Goal: Information Seeking & Learning: Learn about a topic

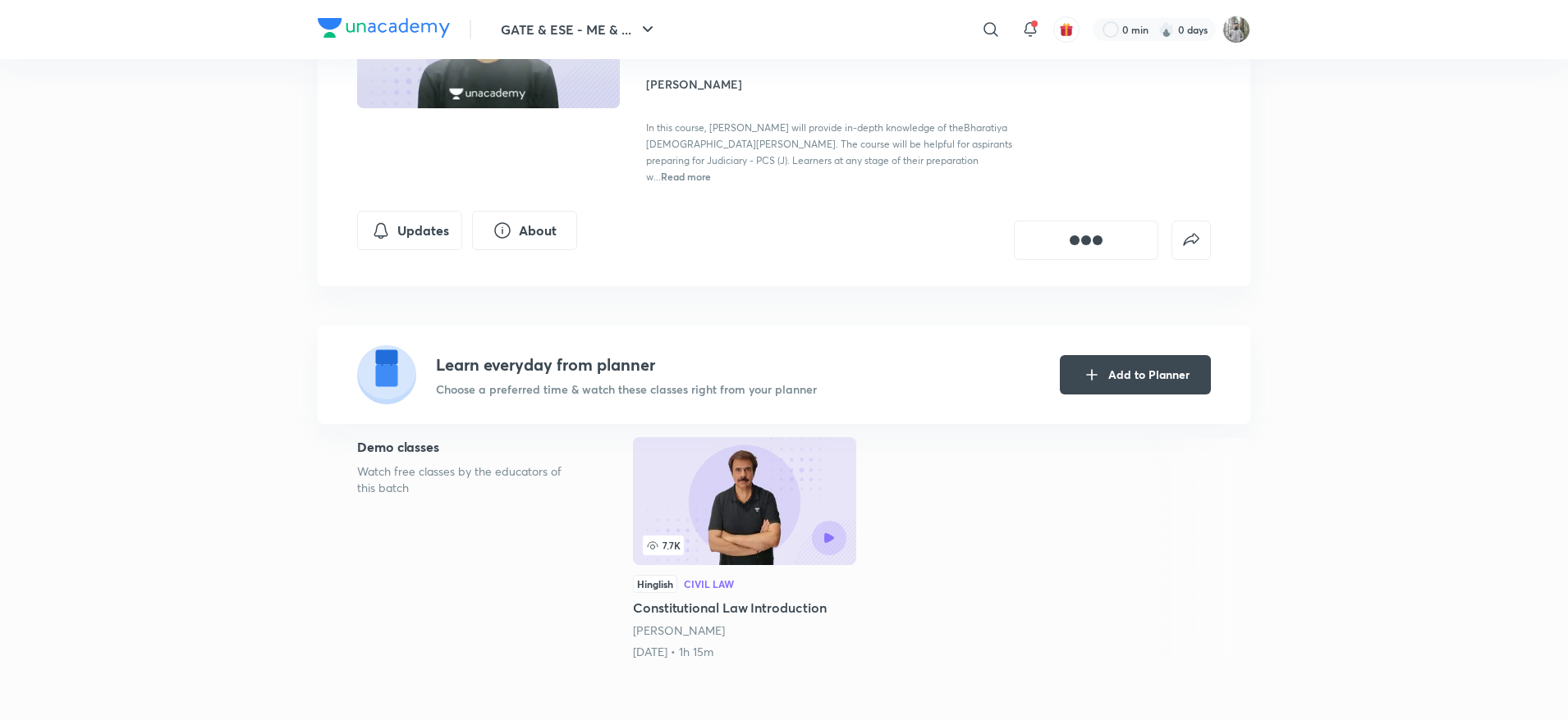
scroll to position [198, 0]
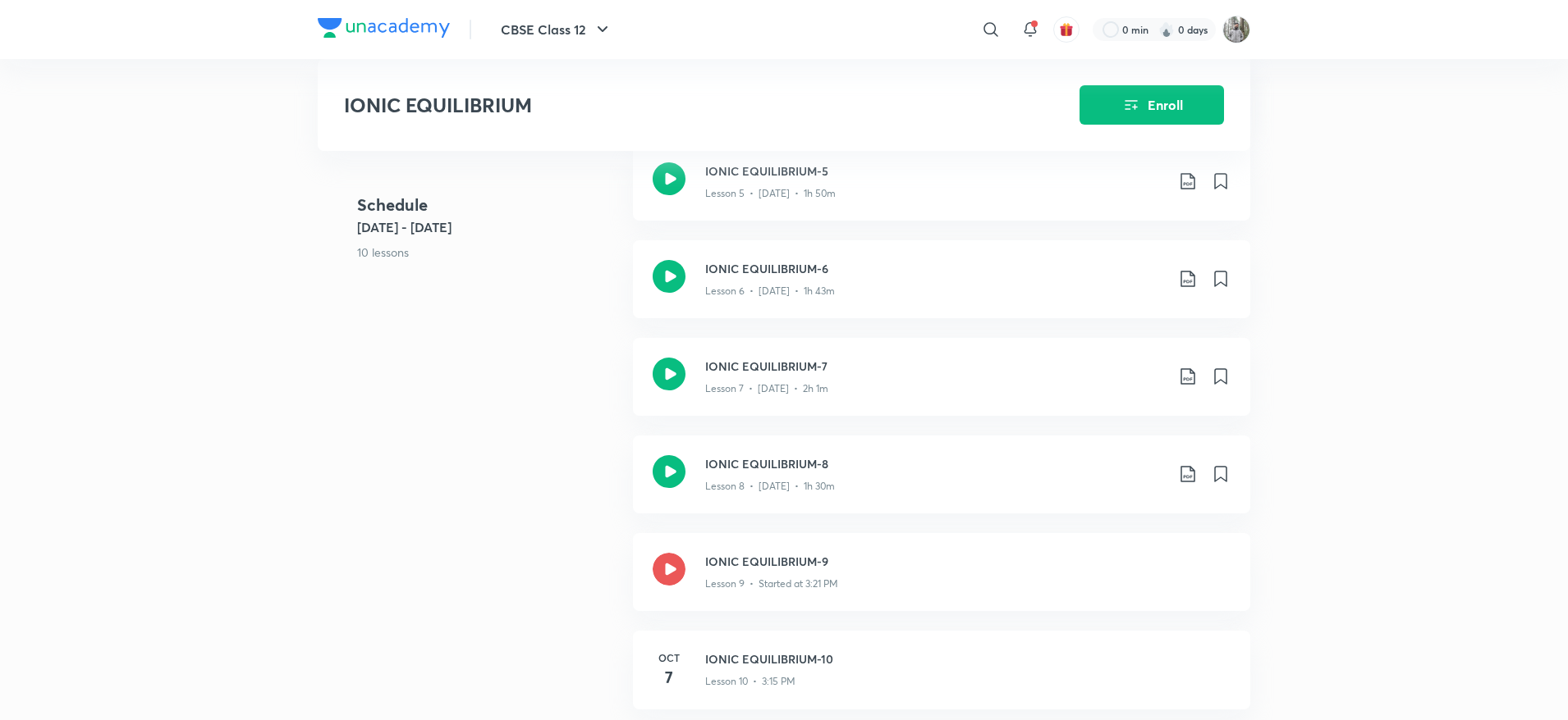
click at [150, 322] on div "CBSE Class 12 ​ 0 min 0 days IONIC EQUILIBRIUM Enroll NEET UG Centre Syllabus C…" at bounding box center [784, 233] width 1568 height 3010
click at [1157, 100] on button "Enroll" at bounding box center [1152, 104] width 144 height 39
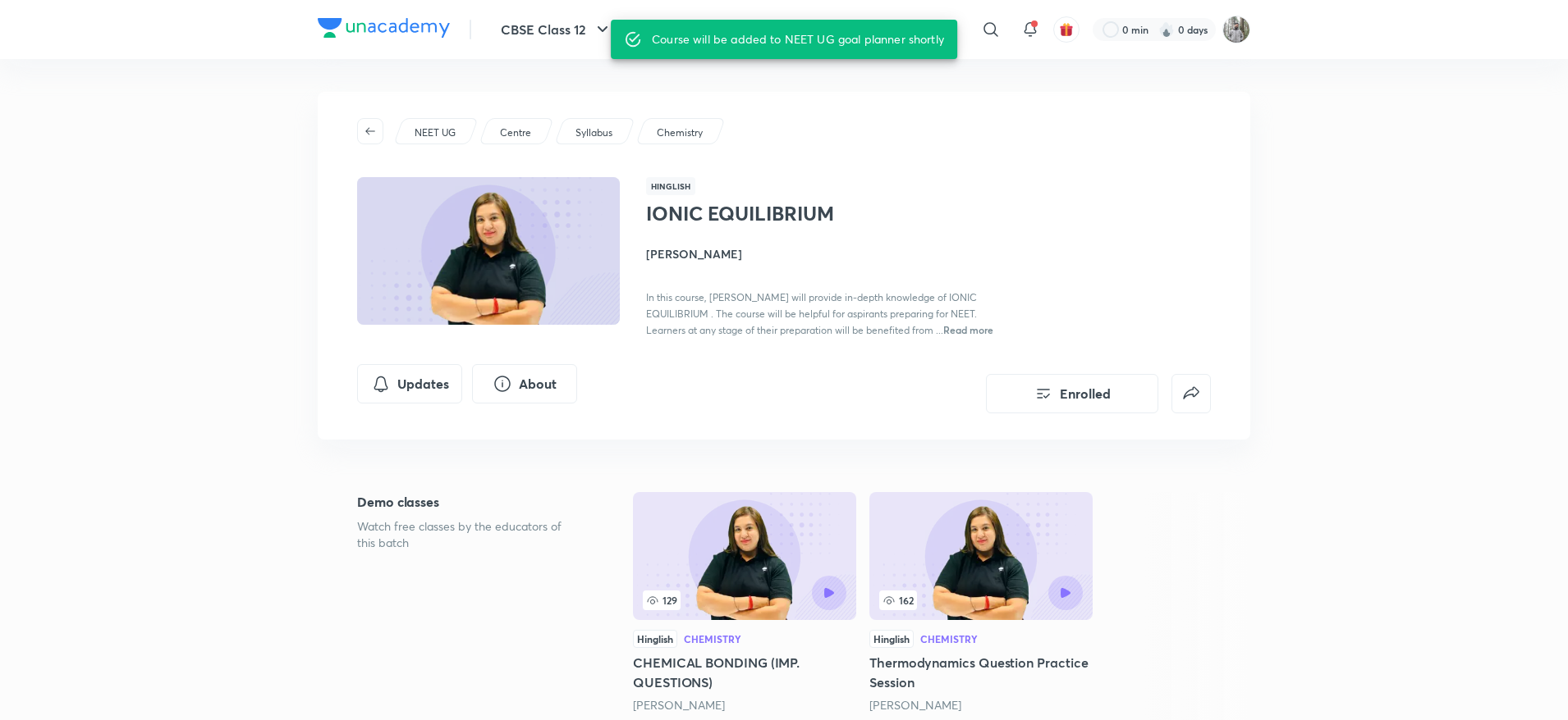
click at [431, 130] on p "NEET UG" at bounding box center [435, 132] width 41 height 15
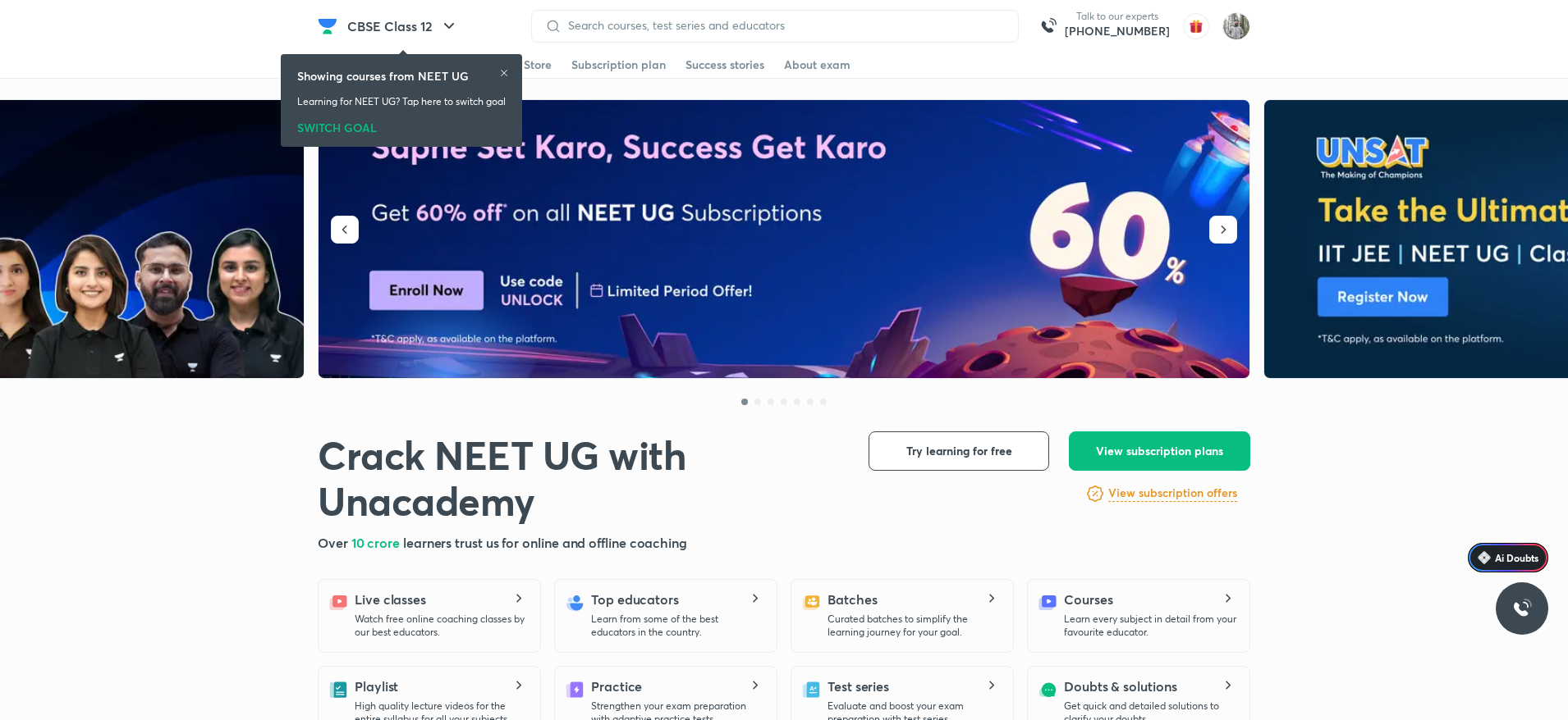
click at [336, 130] on div "SWITCH GOAL" at bounding box center [401, 124] width 209 height 18
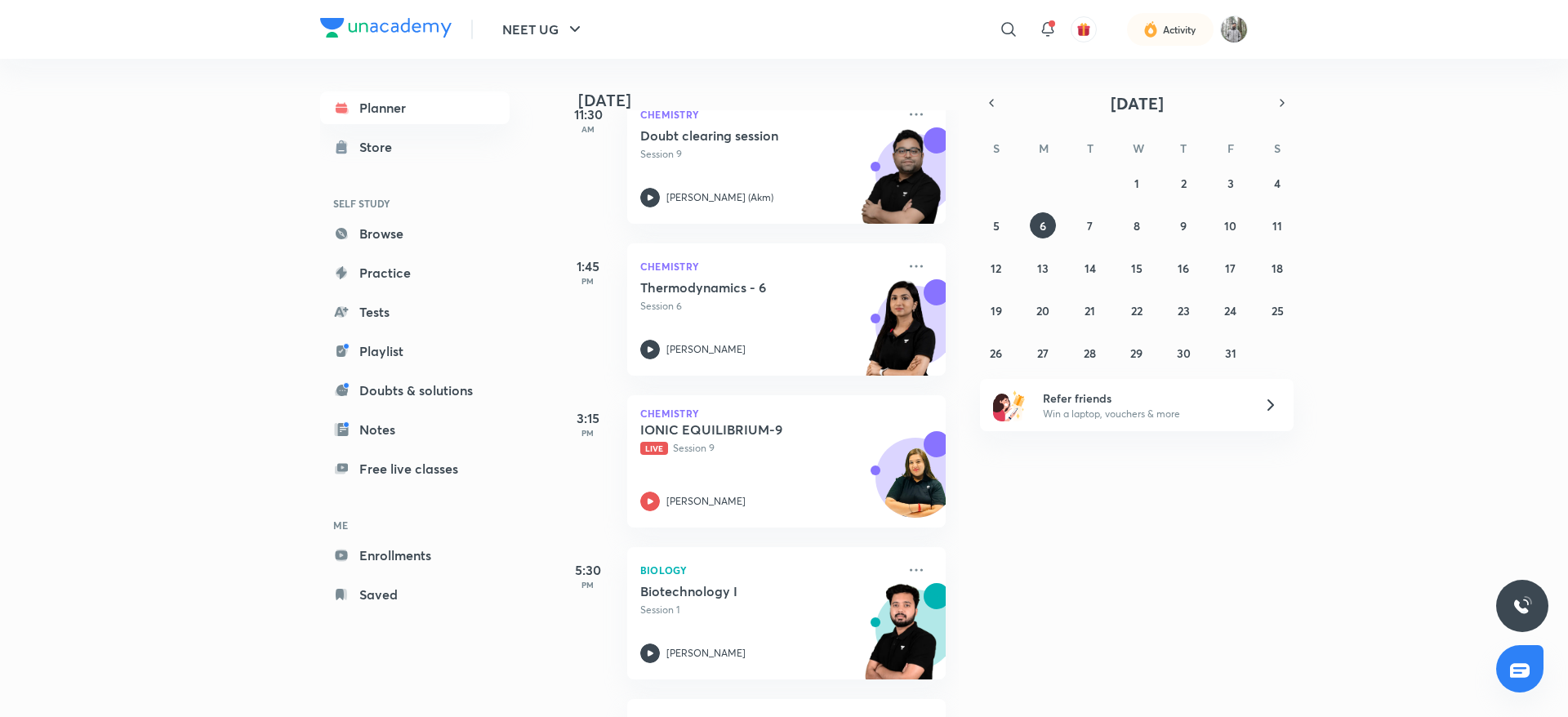
scroll to position [429, 0]
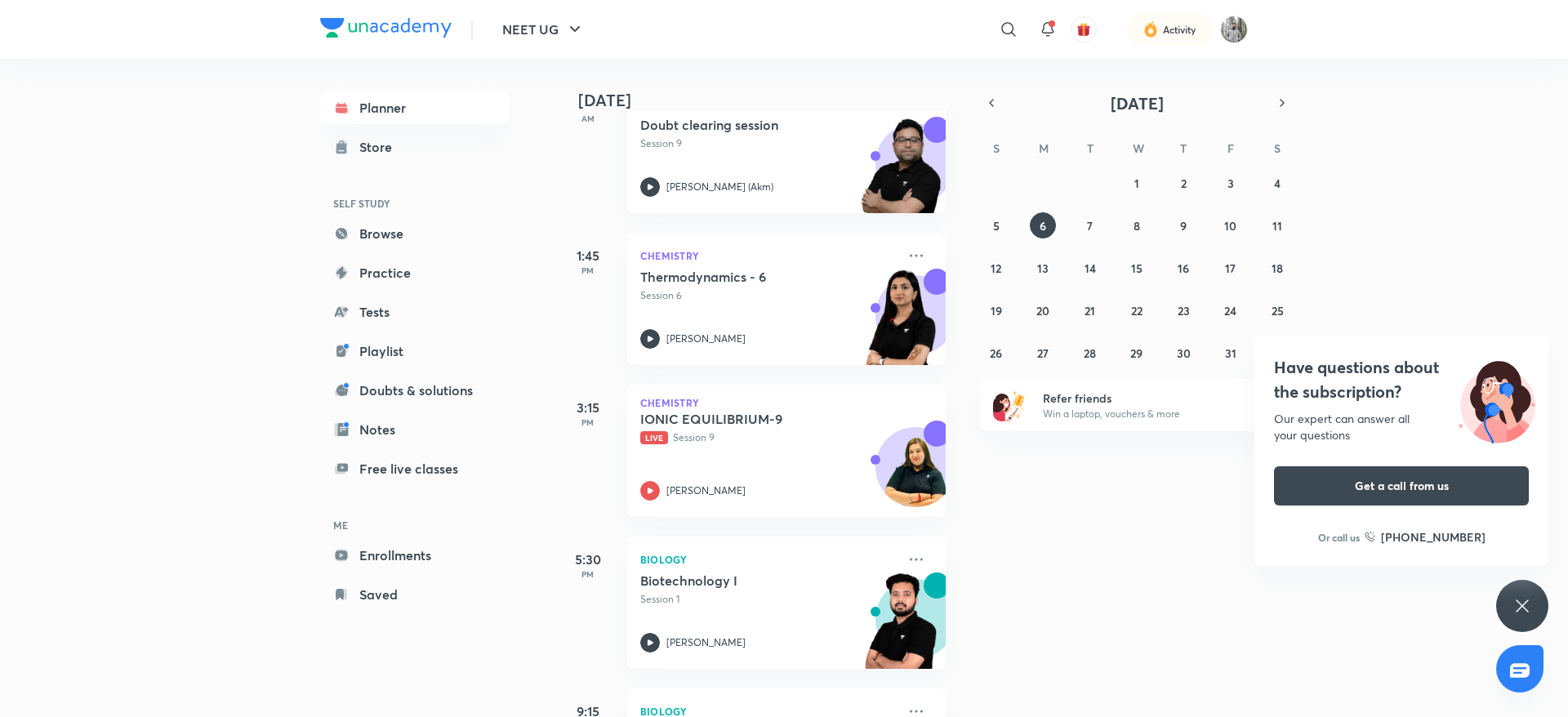
click at [105, 444] on div "NEET UG ​ Activity Planner Store SELF STUDY Browse Practice Tests Playlist Doub…" at bounding box center [784, 358] width 1568 height 717
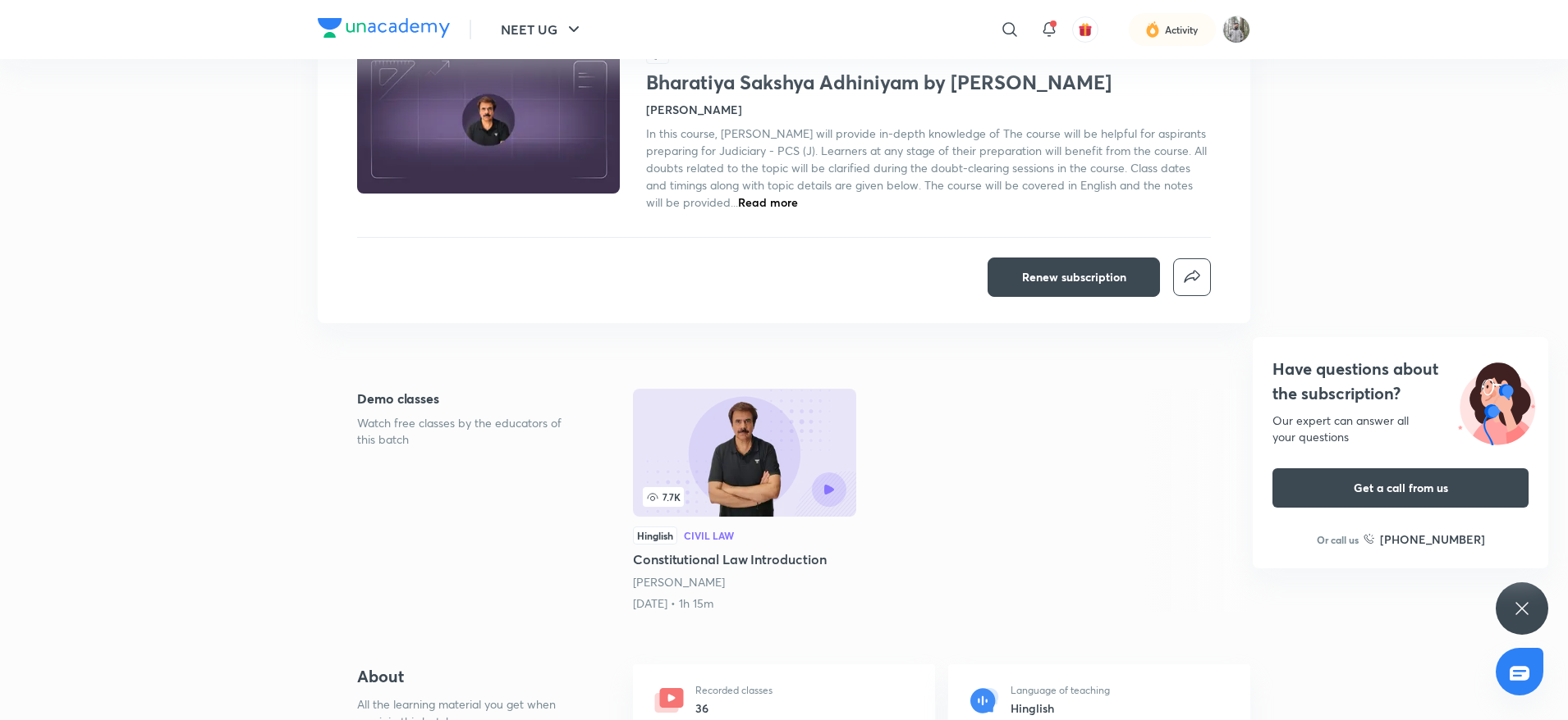
scroll to position [192, 0]
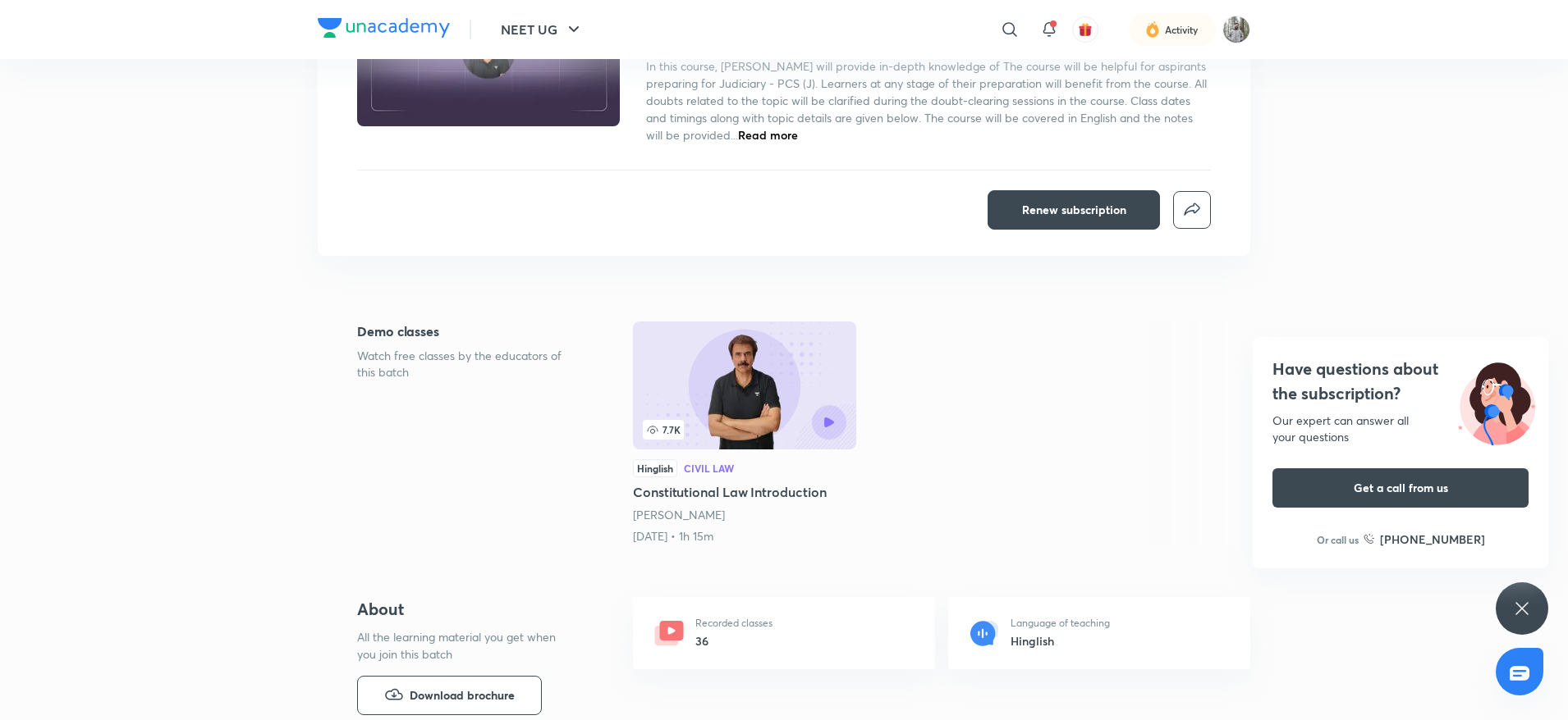
click at [1522, 587] on div "Have questions about the subscription? Our expert can answer all your questions…" at bounding box center [1522, 608] width 52 height 52
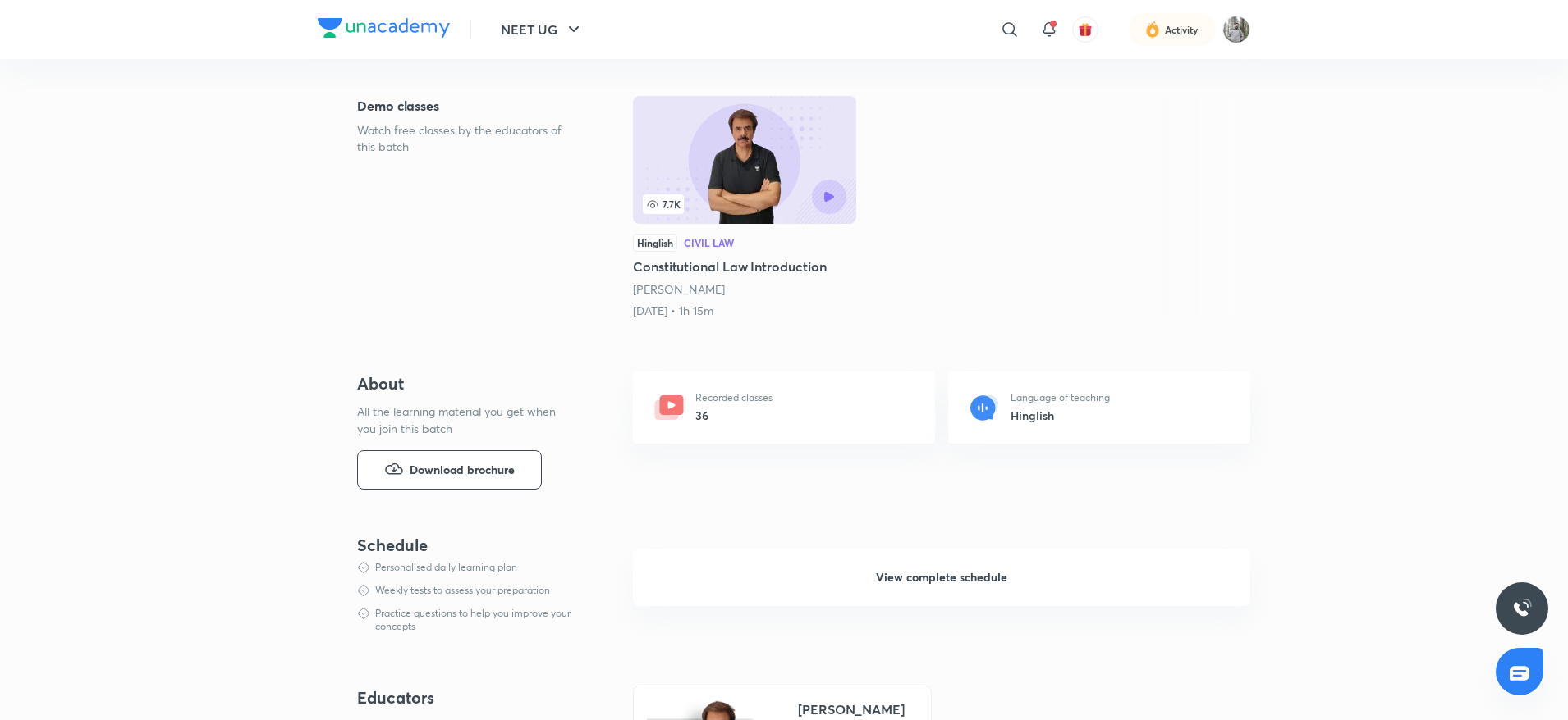
scroll to position [0, 0]
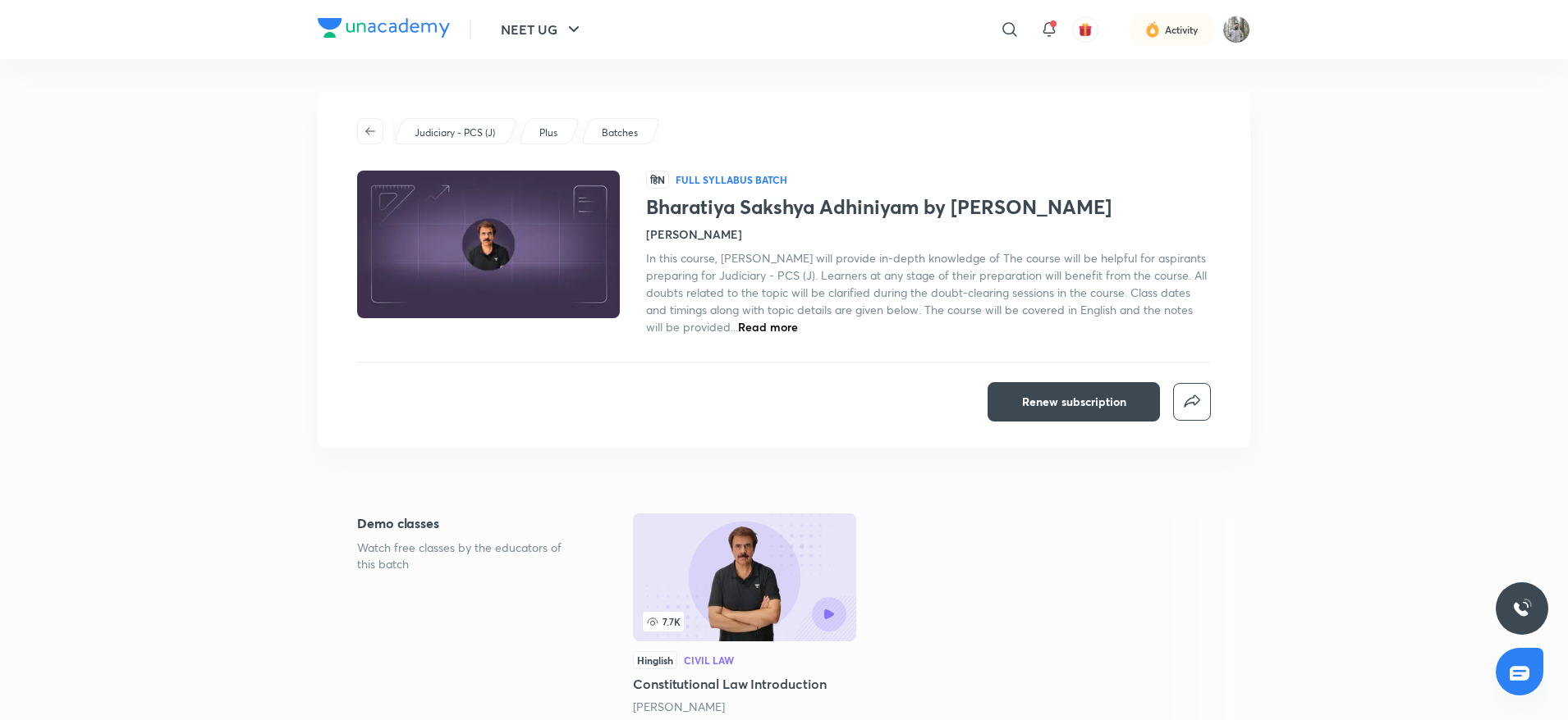
click at [572, 570] on p "Watch free classes by the educators of this batch" at bounding box center [469, 556] width 223 height 33
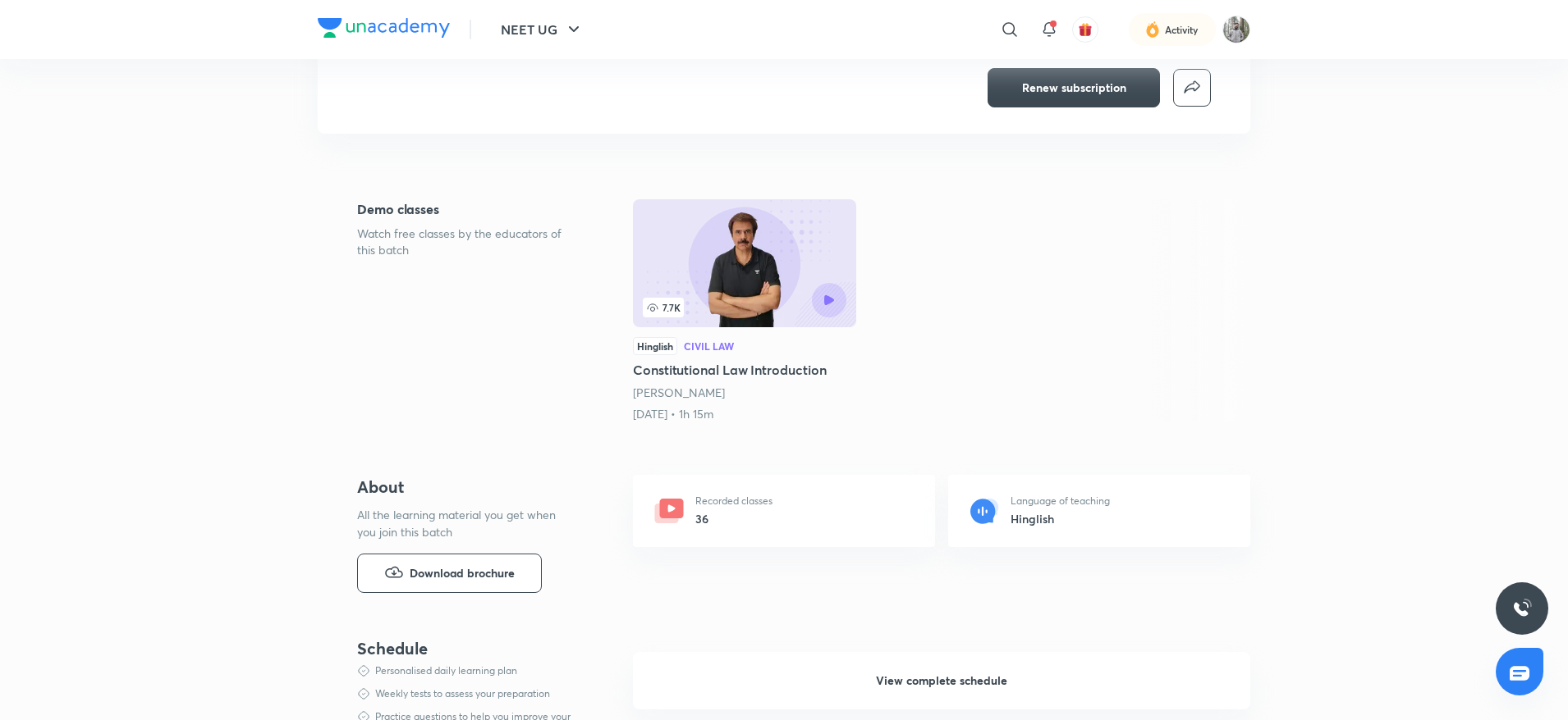
scroll to position [15, 0]
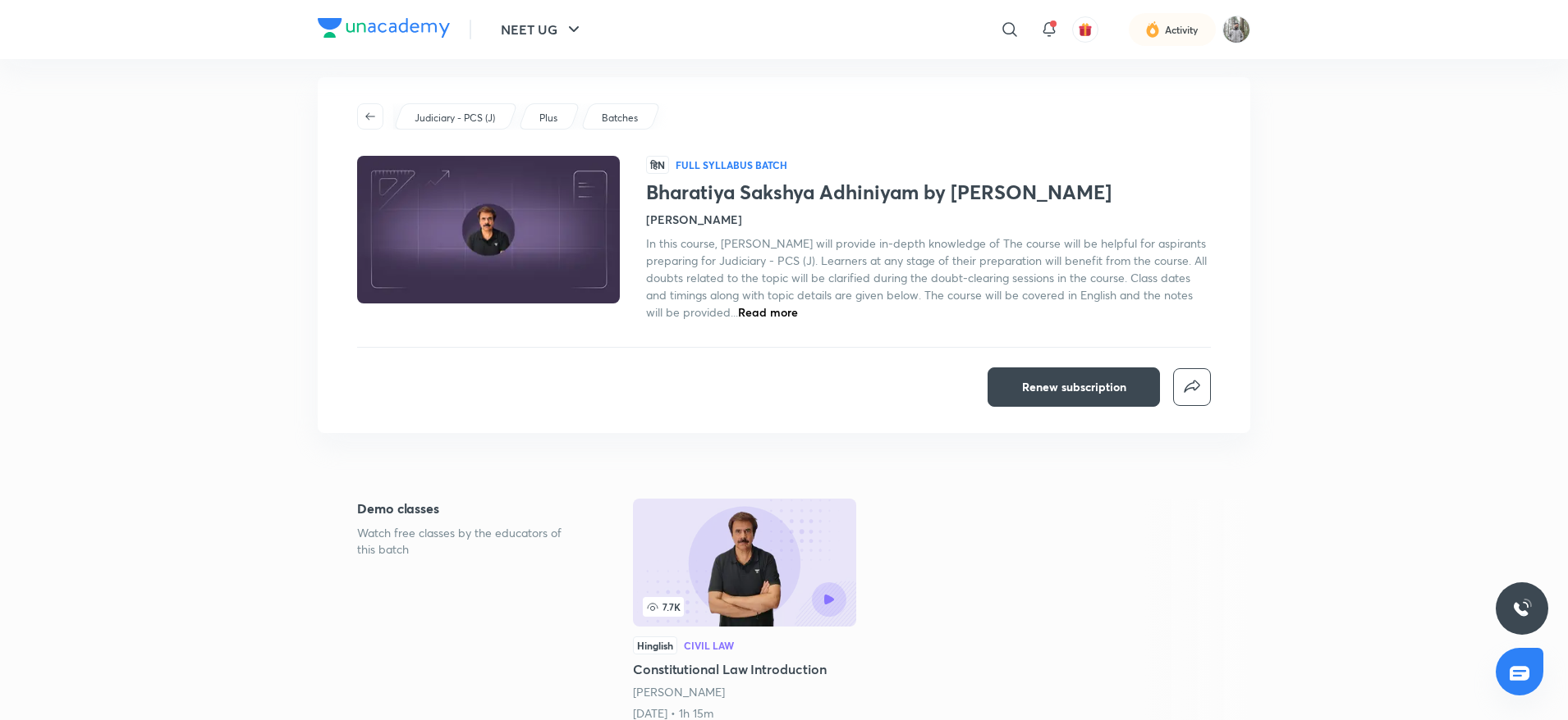
click at [782, 315] on span "Read more" at bounding box center [769, 312] width 60 height 15
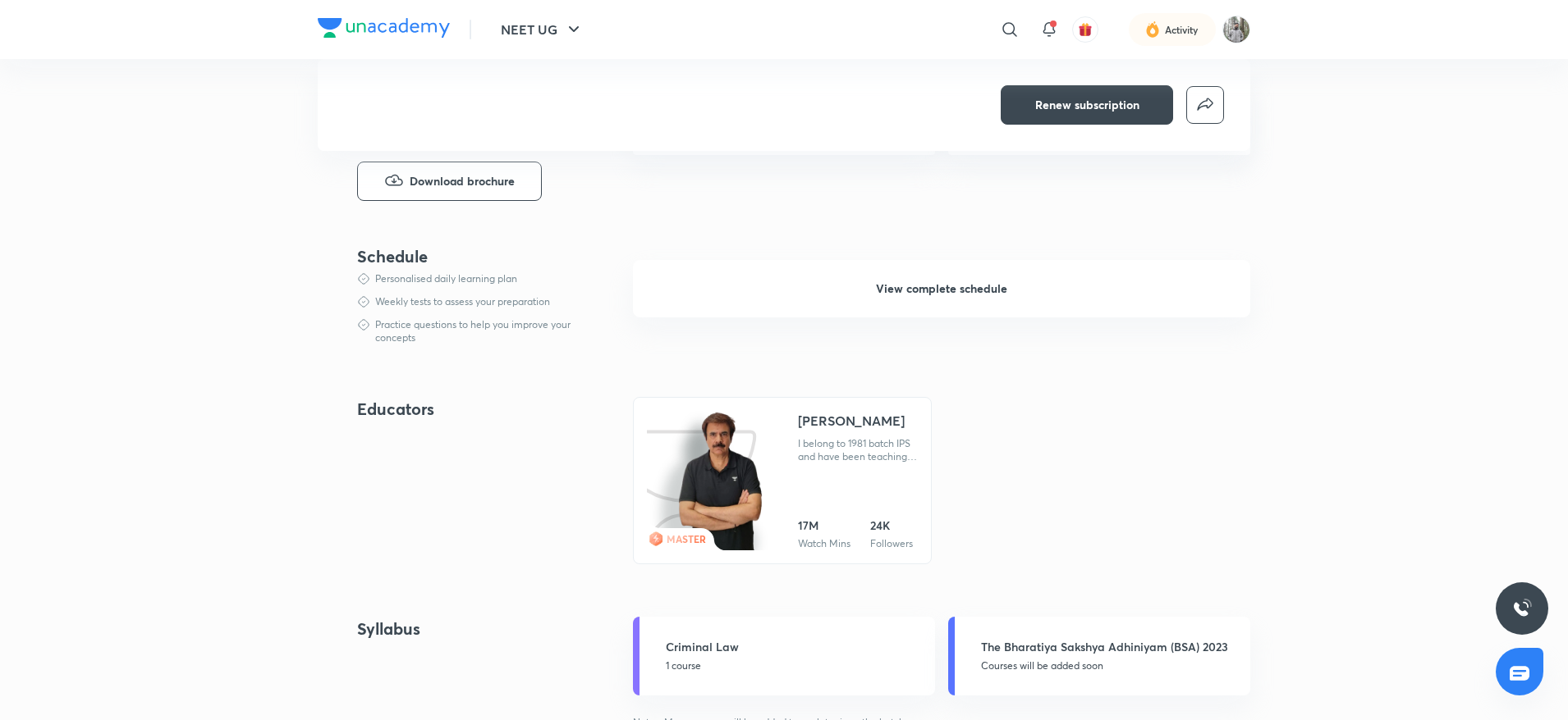
scroll to position [703, 0]
click at [944, 294] on span "View complete schedule" at bounding box center [941, 292] width 131 height 16
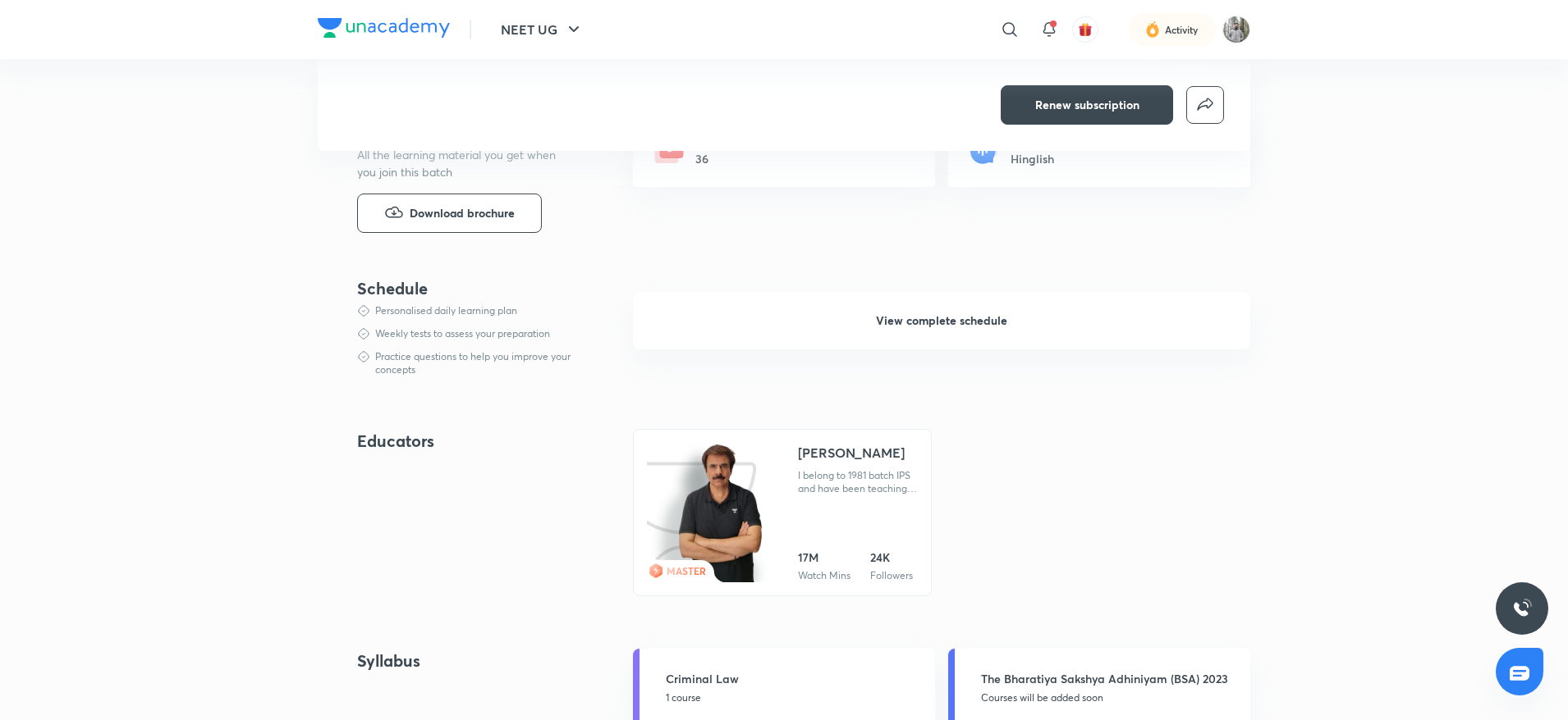
scroll to position [686, 0]
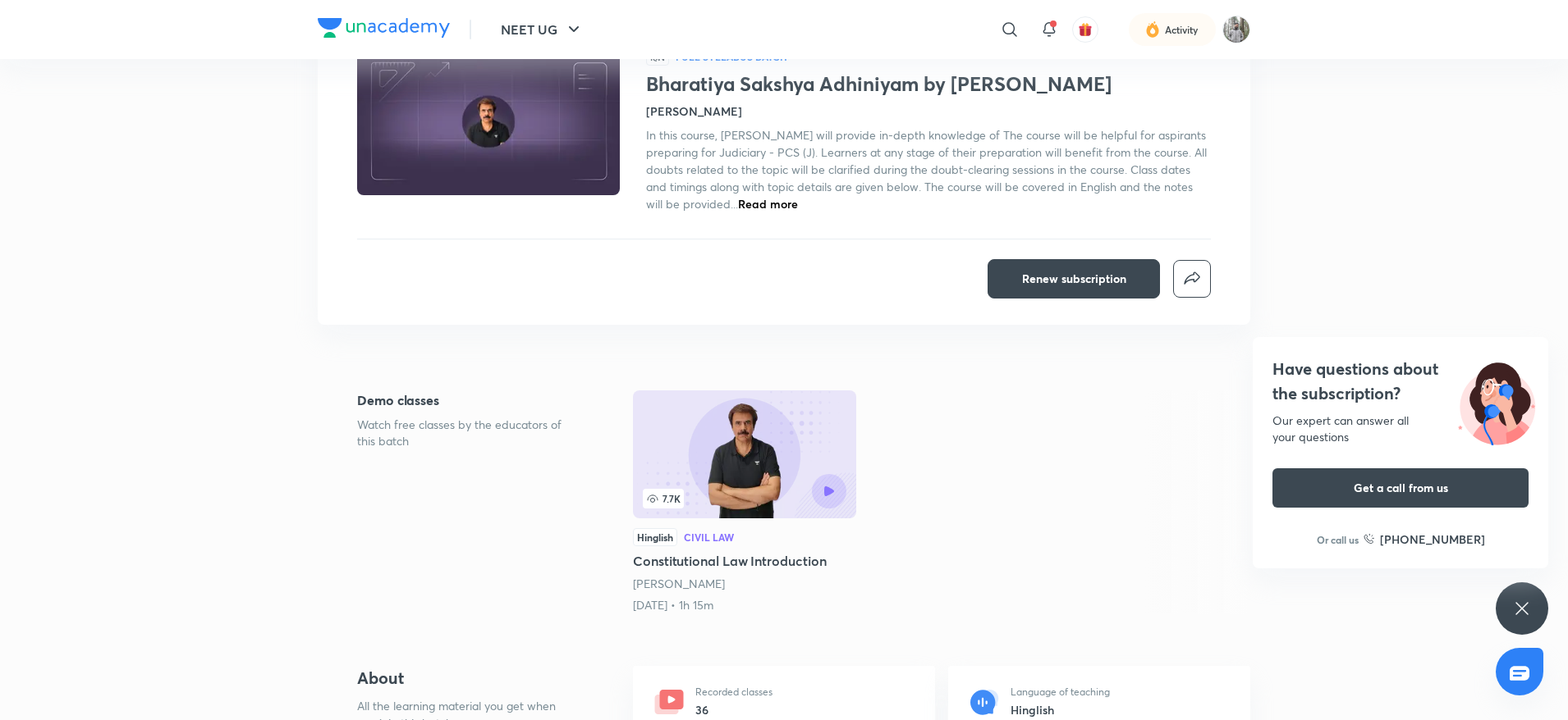
scroll to position [0, 0]
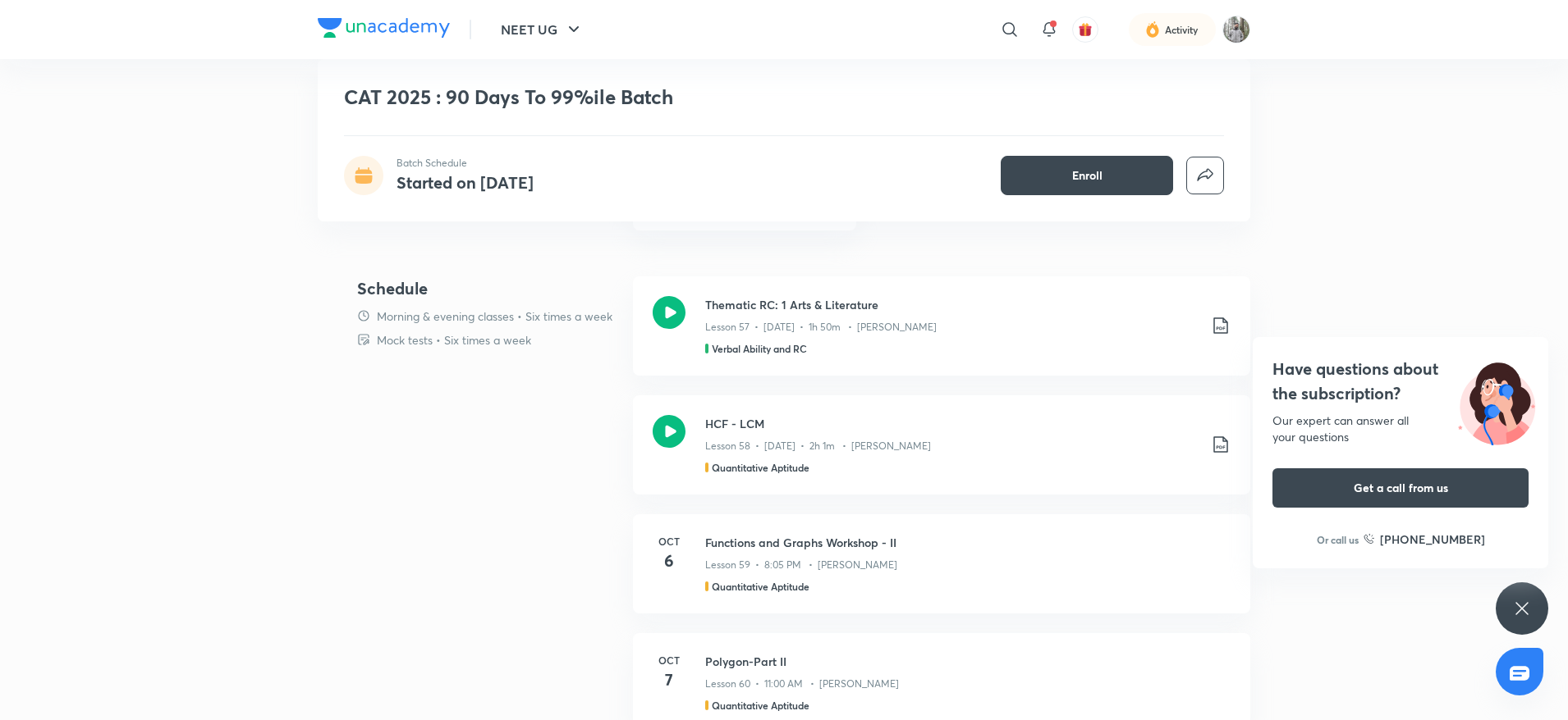
scroll to position [1338, 0]
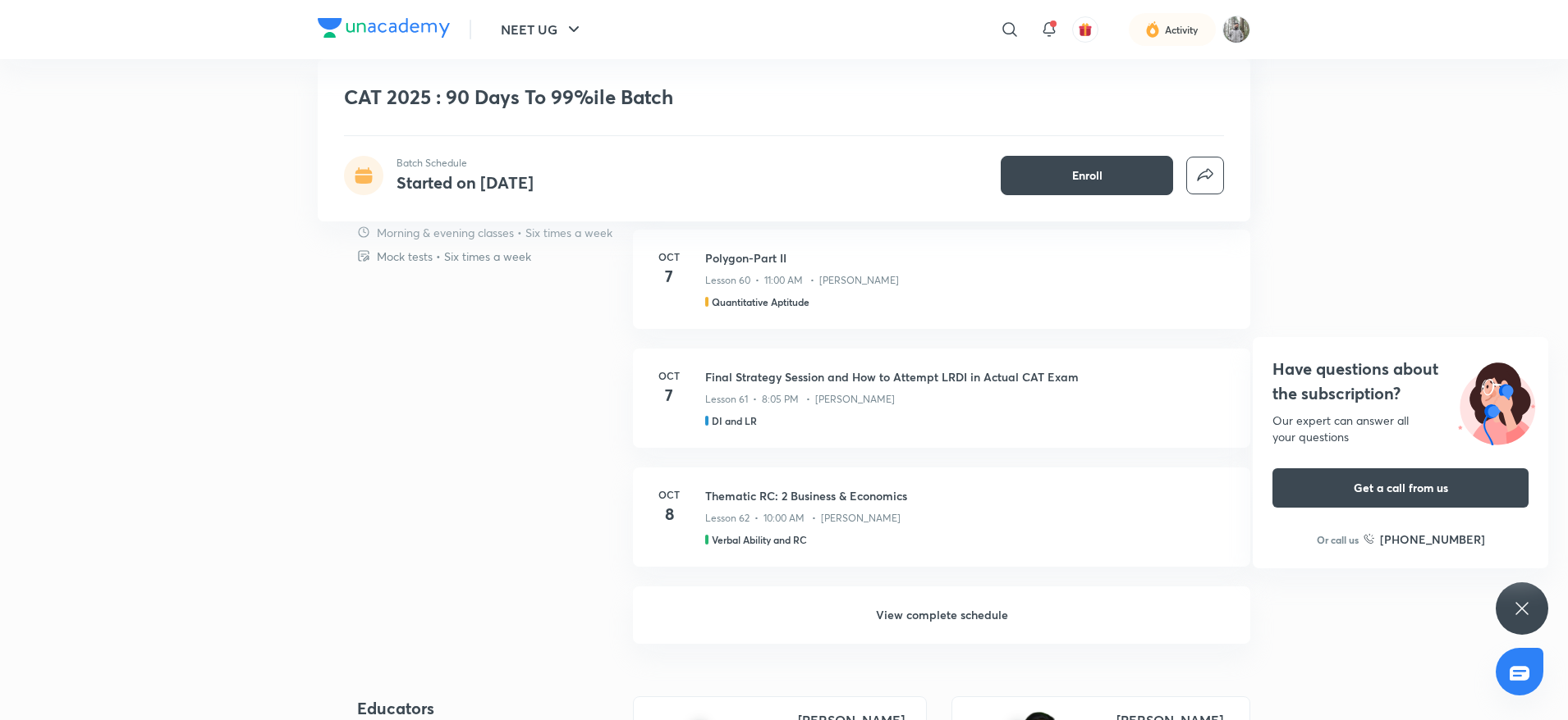
click at [945, 605] on h6 "View complete schedule" at bounding box center [941, 615] width 617 height 57
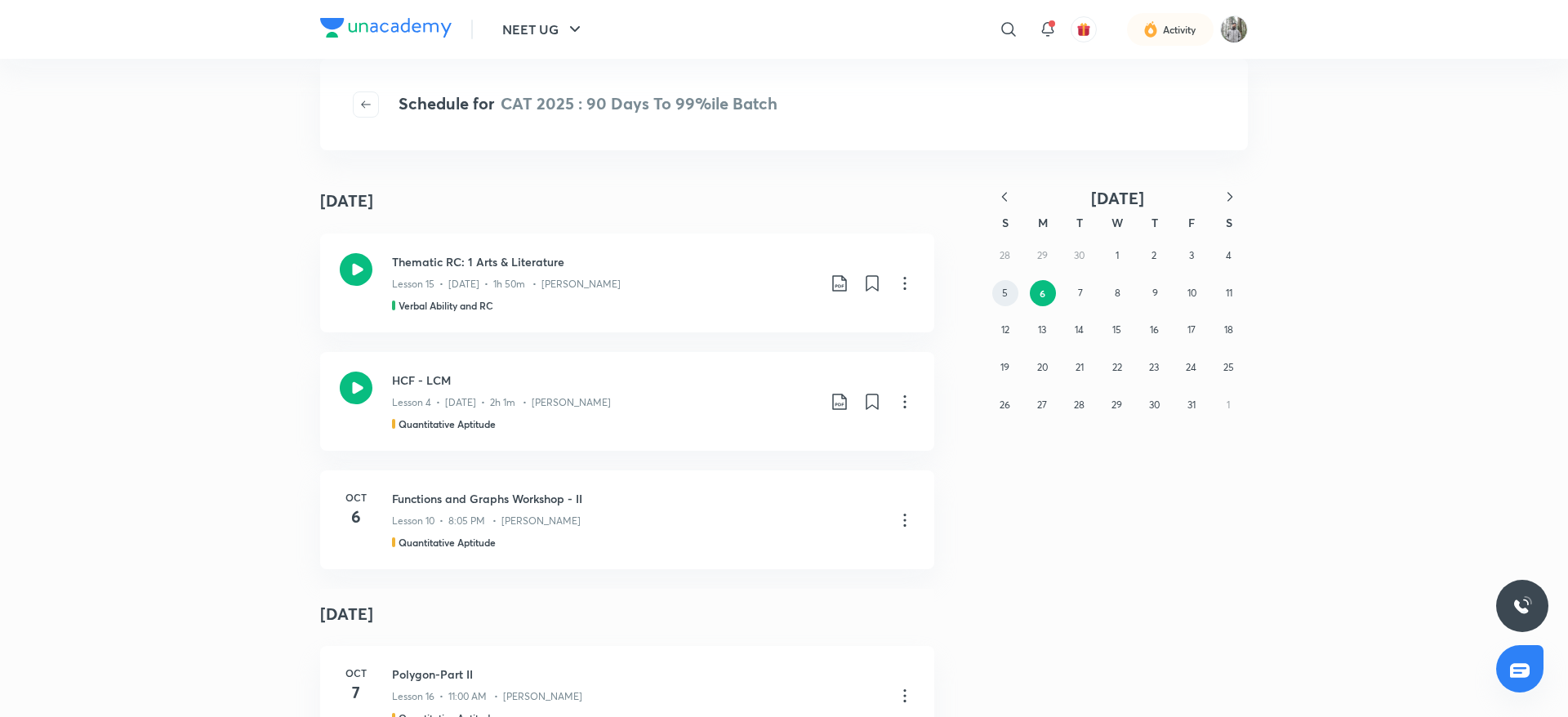
click at [1009, 288] on button "5" at bounding box center [1005, 293] width 26 height 26
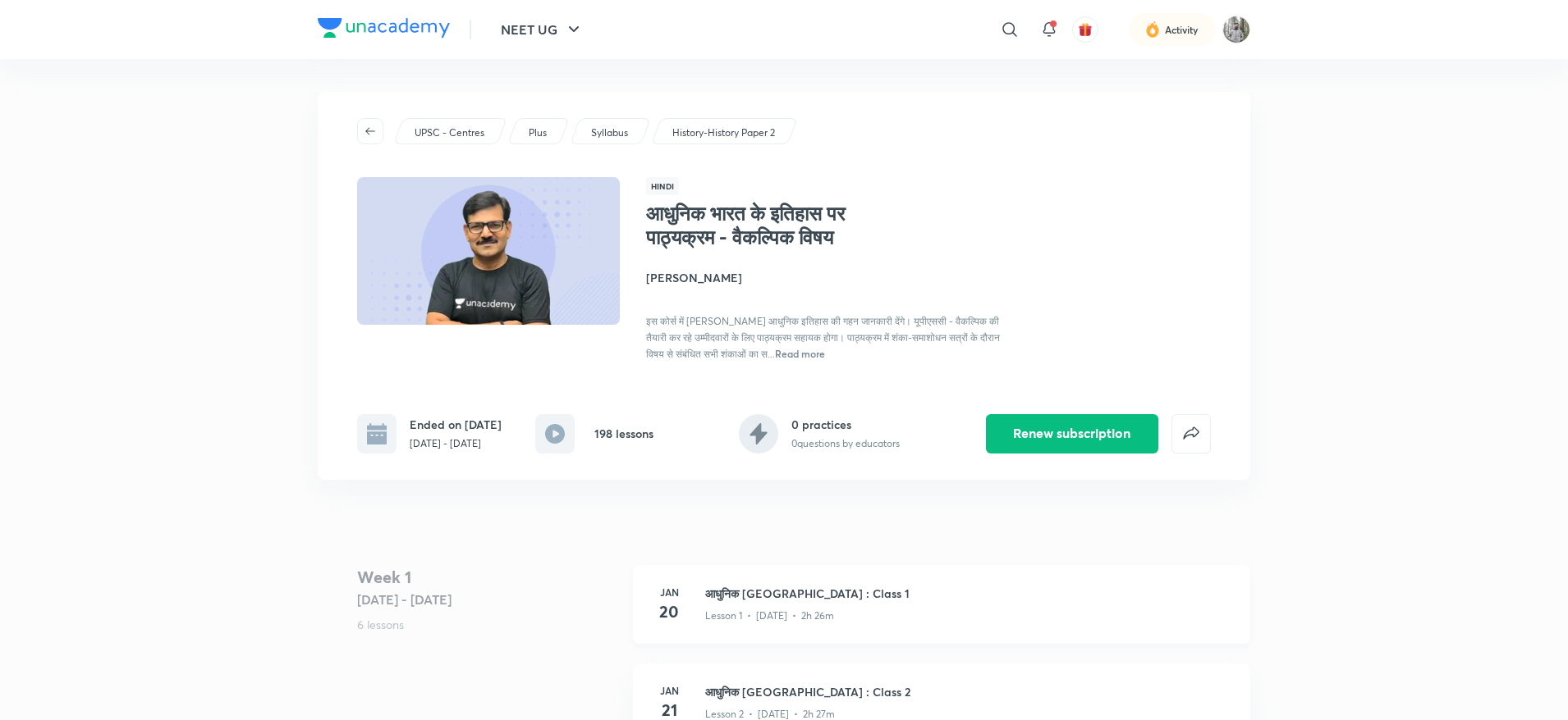
click at [836, 644] on div "Jan 20 आधुनिक भारत : Class 1 Lesson 1 • Jan 20 • 2h 26m" at bounding box center [941, 605] width 617 height 79
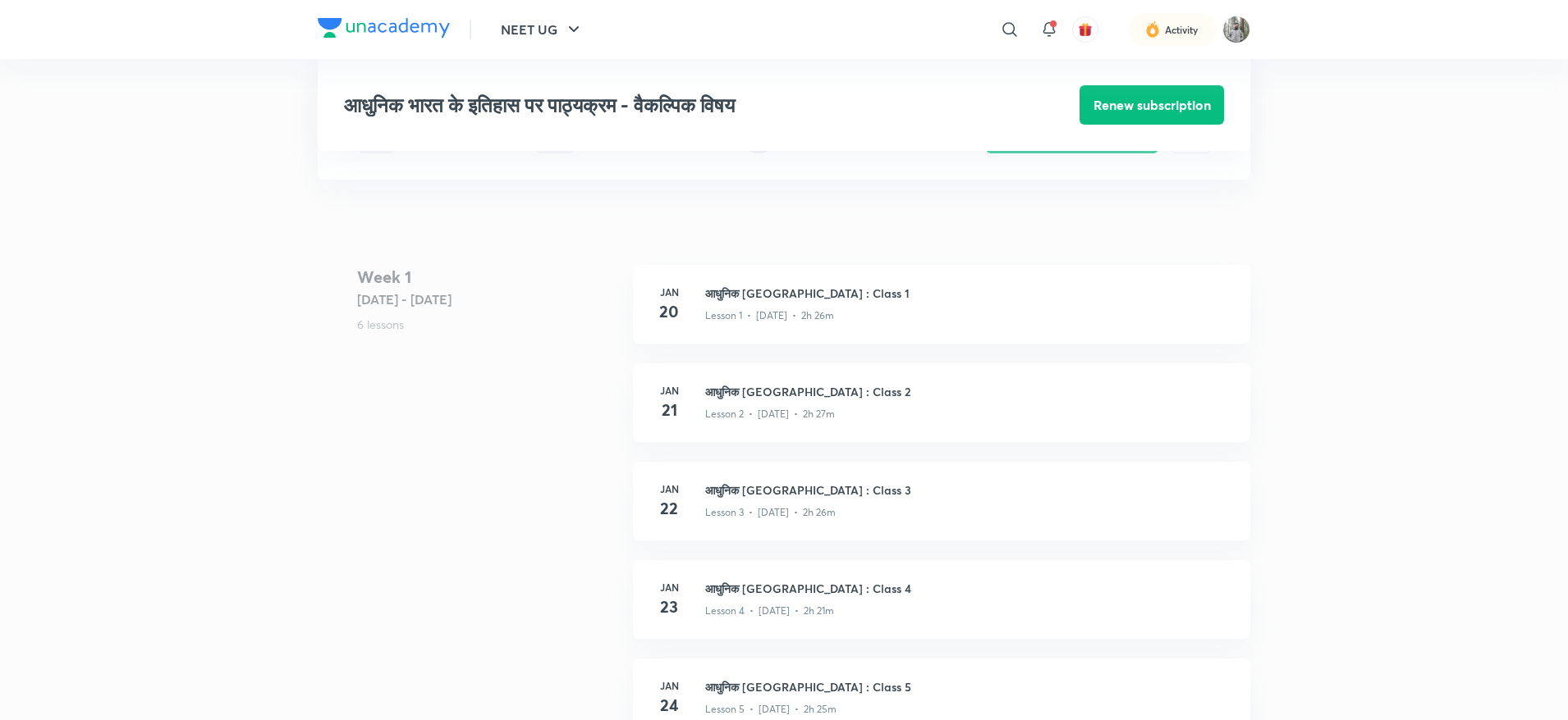
scroll to position [386, 0]
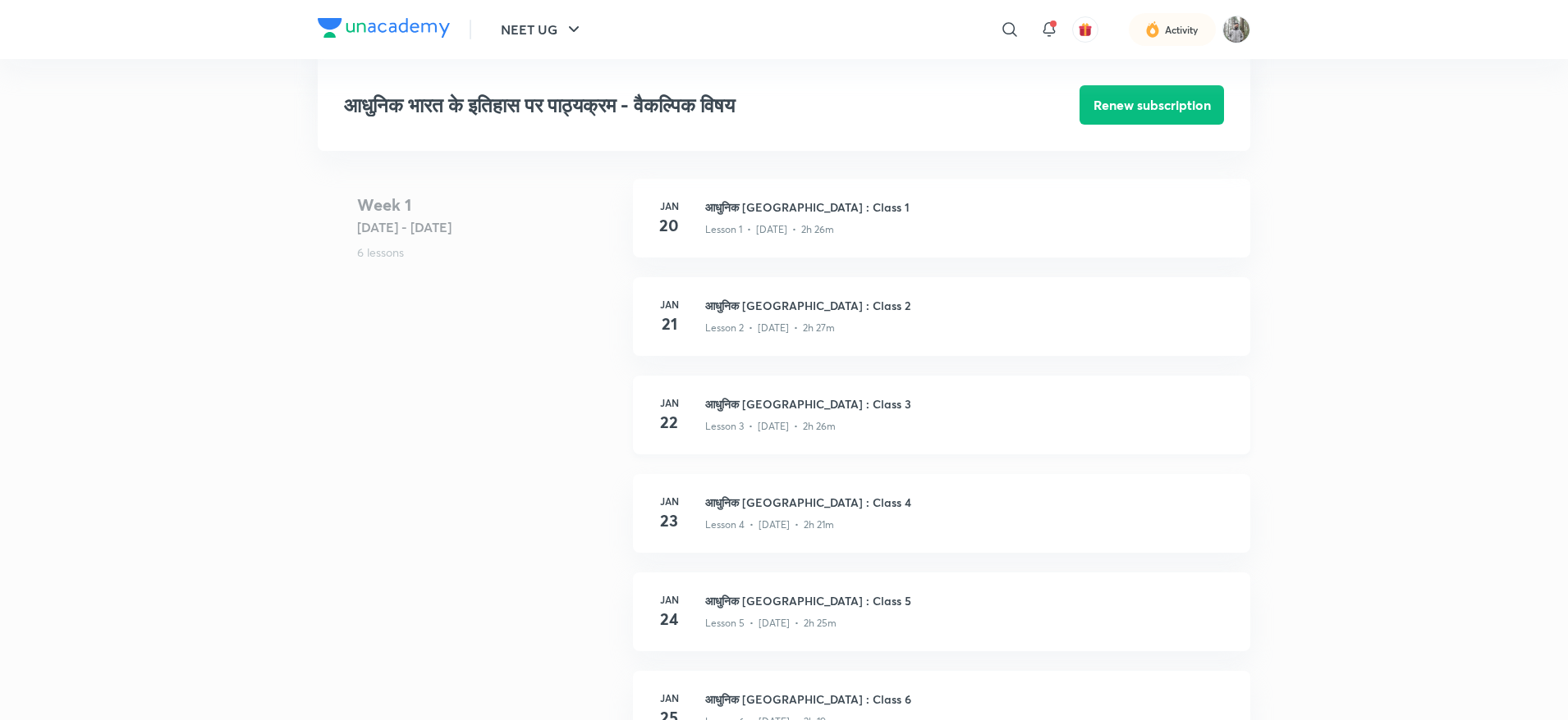
click at [810, 427] on div "Lesson 3 • Jan 22 • 2h 26m" at bounding box center [968, 423] width 526 height 21
